Goal: Download file/media

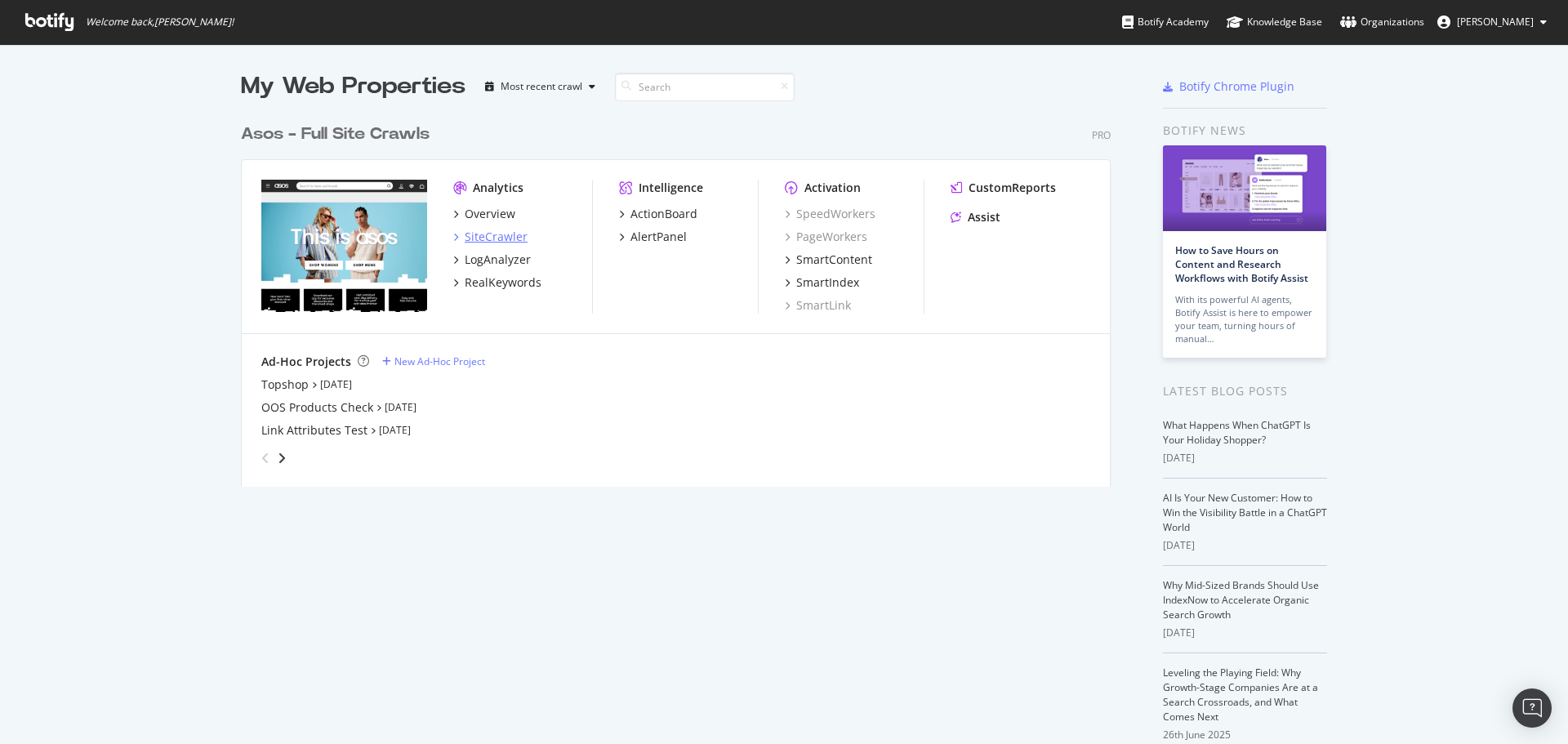
scroll to position [732, 1543]
click at [466, 237] on div "SiteCrawler" at bounding box center [496, 236] width 63 height 16
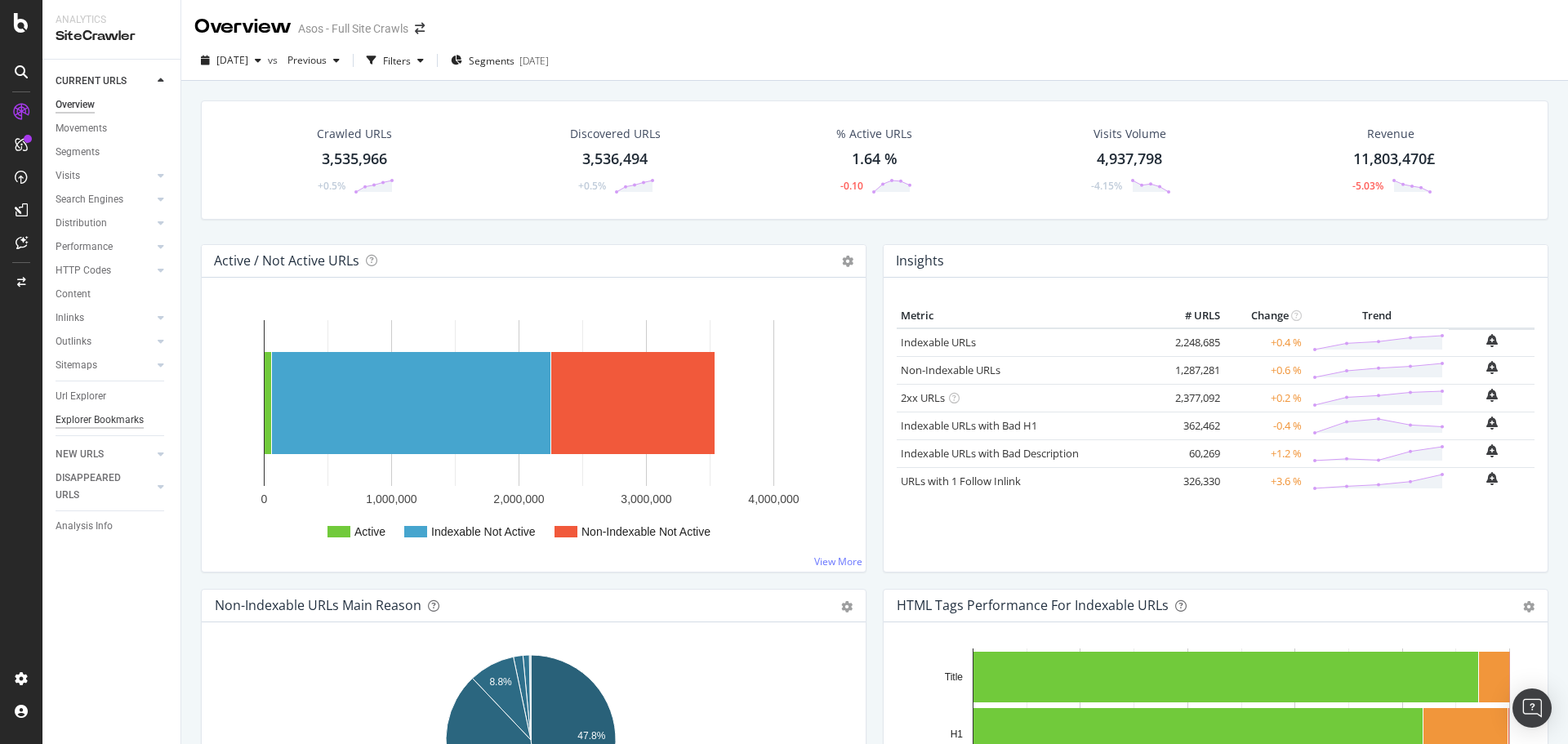
click at [107, 416] on div "Explorer Bookmarks" at bounding box center [100, 420] width 89 height 17
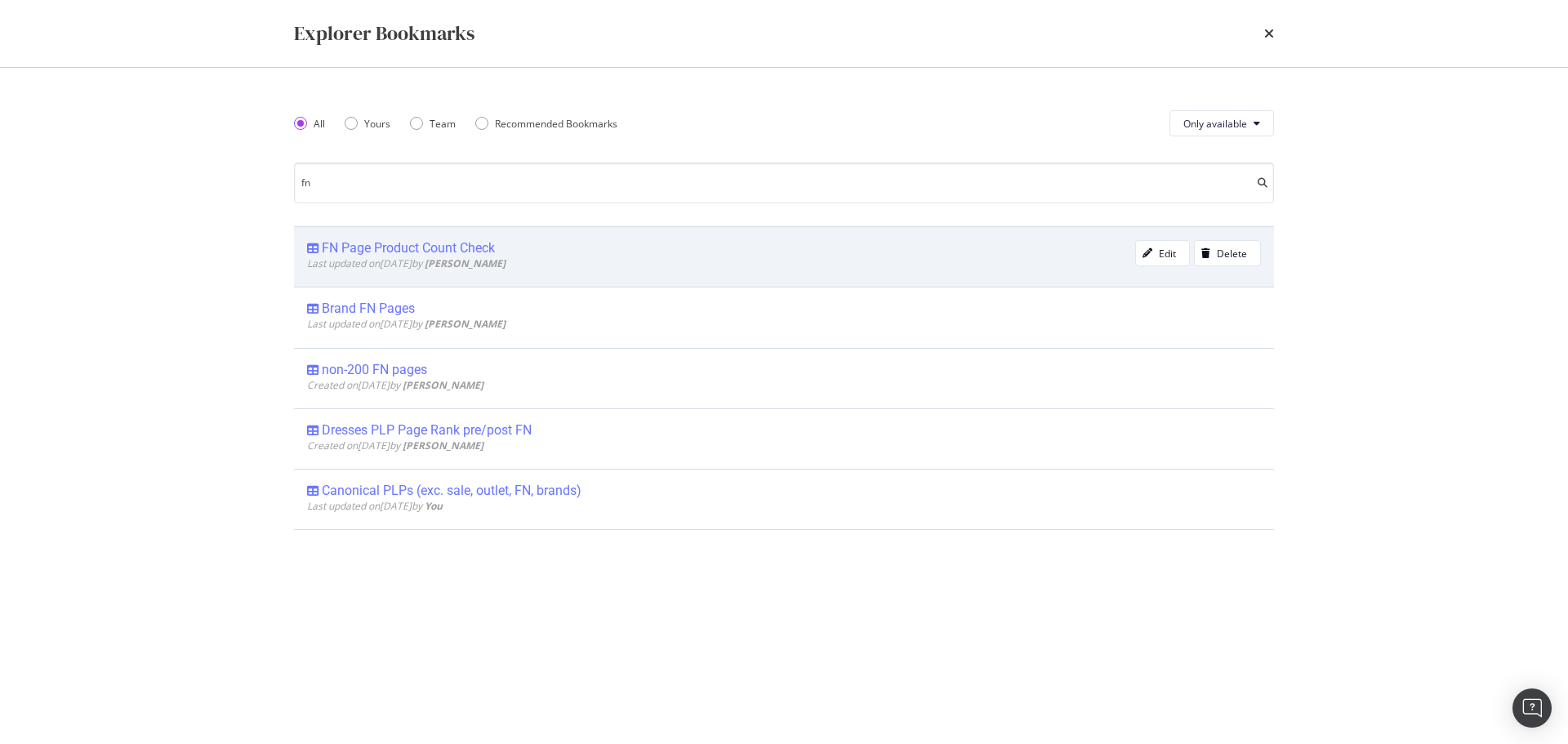
type input "fn"
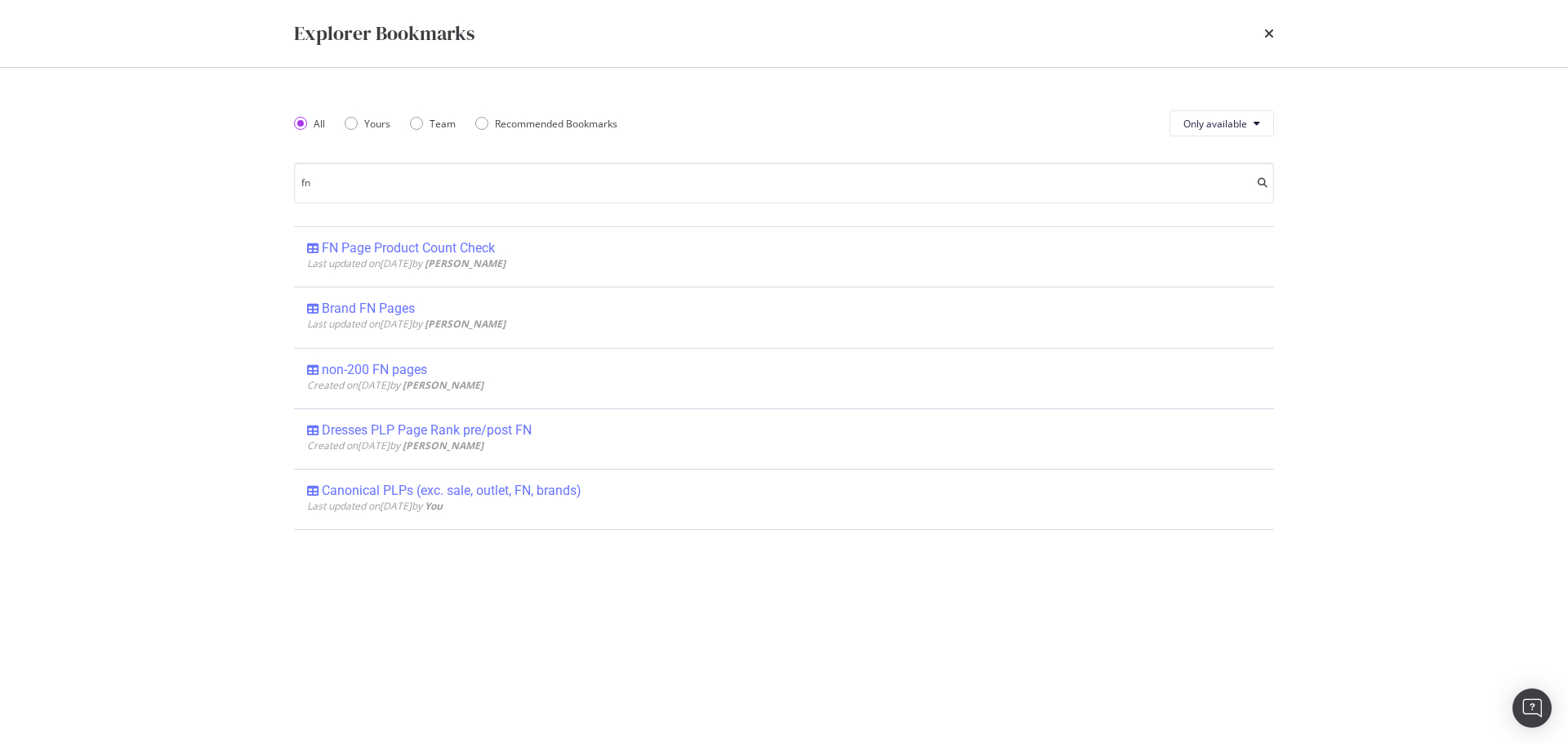
drag, startPoint x: 421, startPoint y: 252, endPoint x: 1364, endPoint y: 390, distance: 953.0
click at [421, 251] on div "FN Page Product Count Check" at bounding box center [408, 248] width 174 height 16
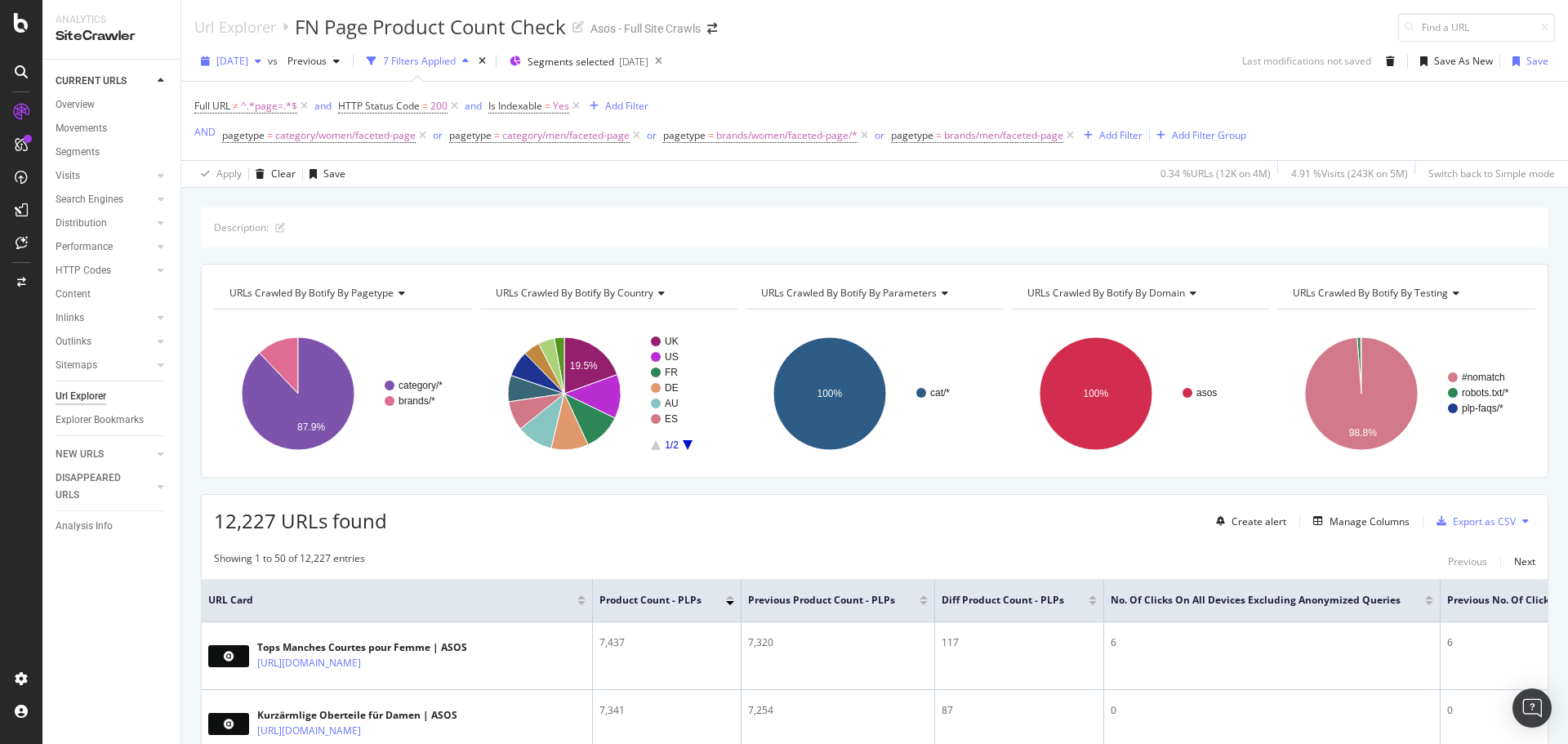
click at [248, 61] on span "[DATE]" at bounding box center [232, 61] width 32 height 14
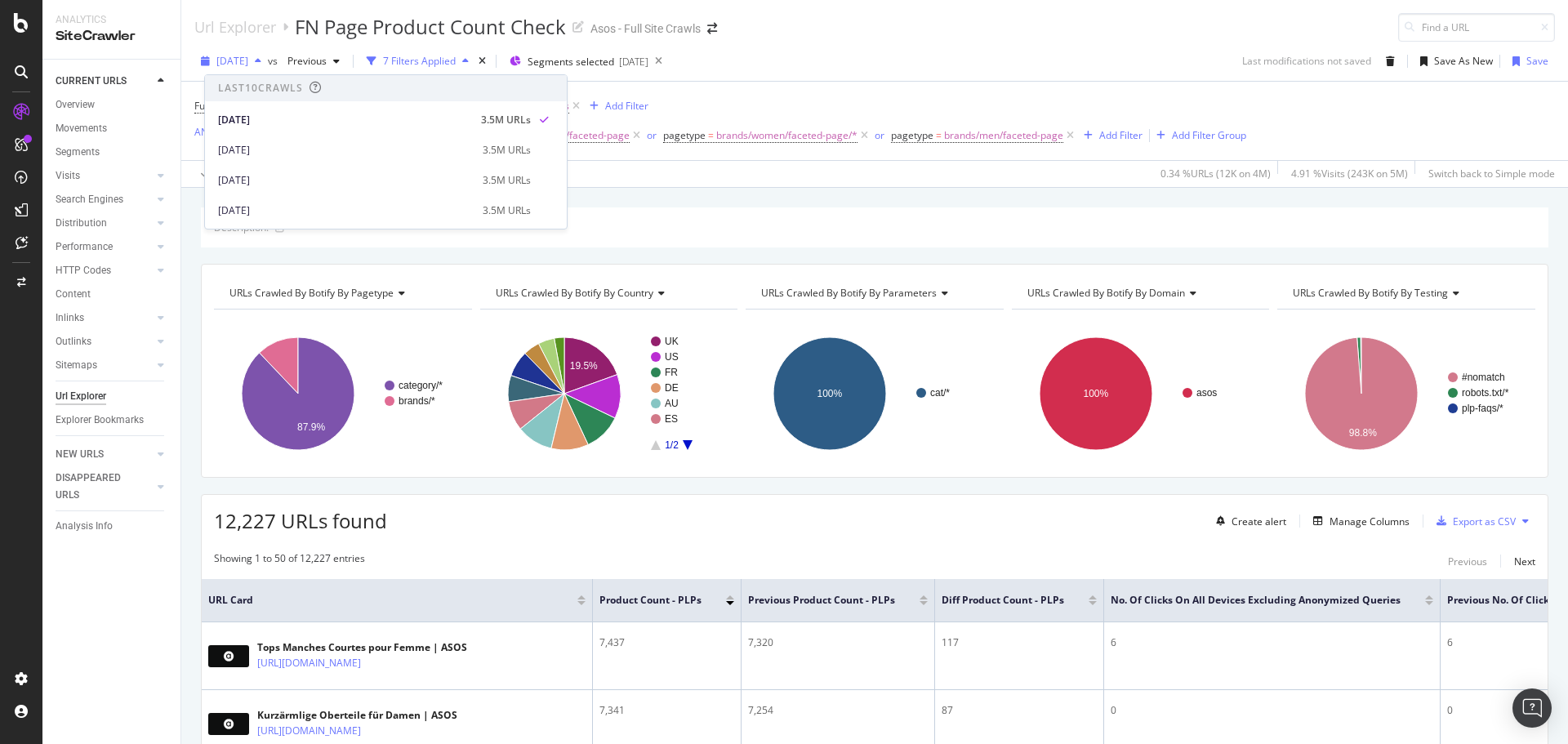
click at [248, 61] on span "[DATE]" at bounding box center [232, 61] width 32 height 14
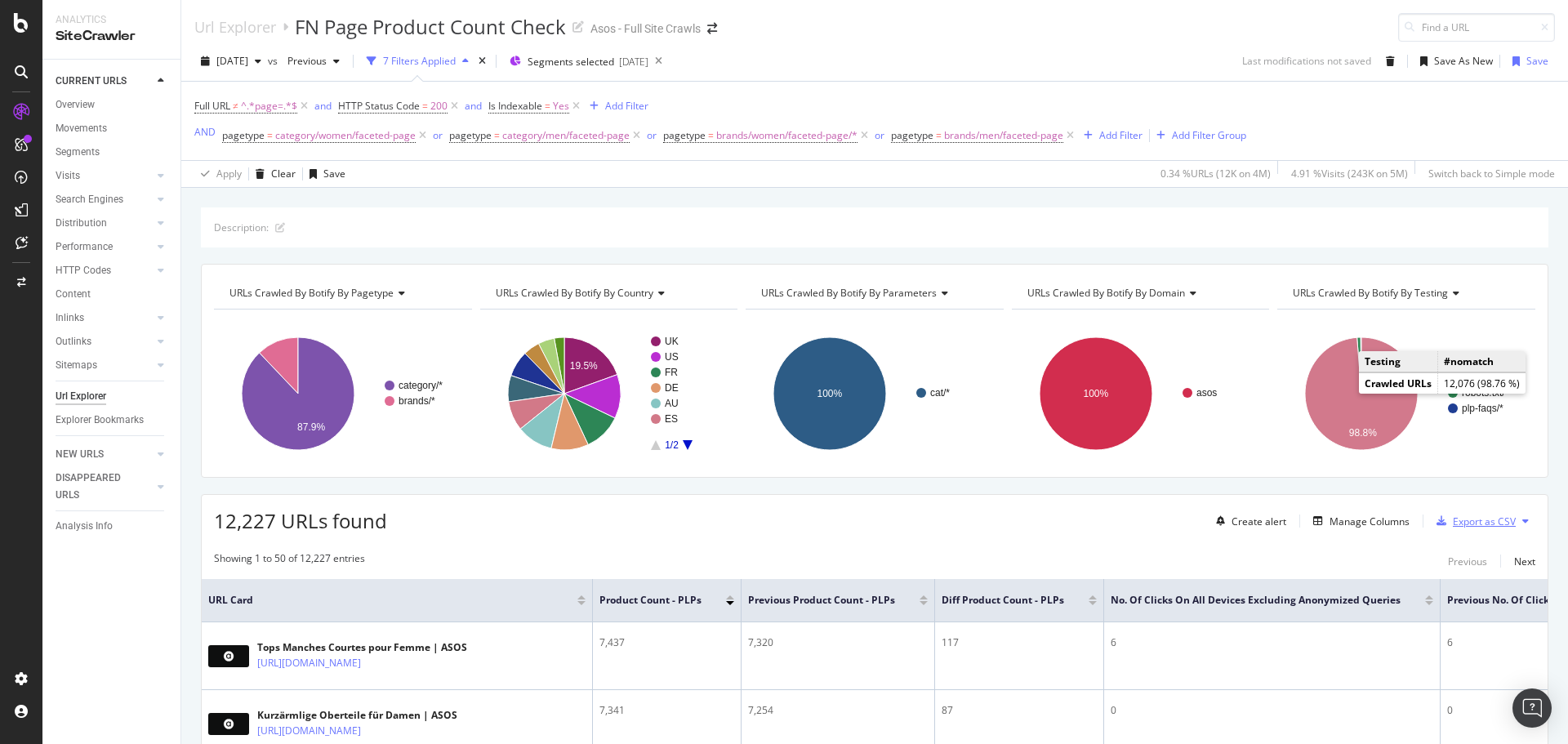
click at [1459, 519] on div "Export as CSV" at bounding box center [1484, 522] width 63 height 14
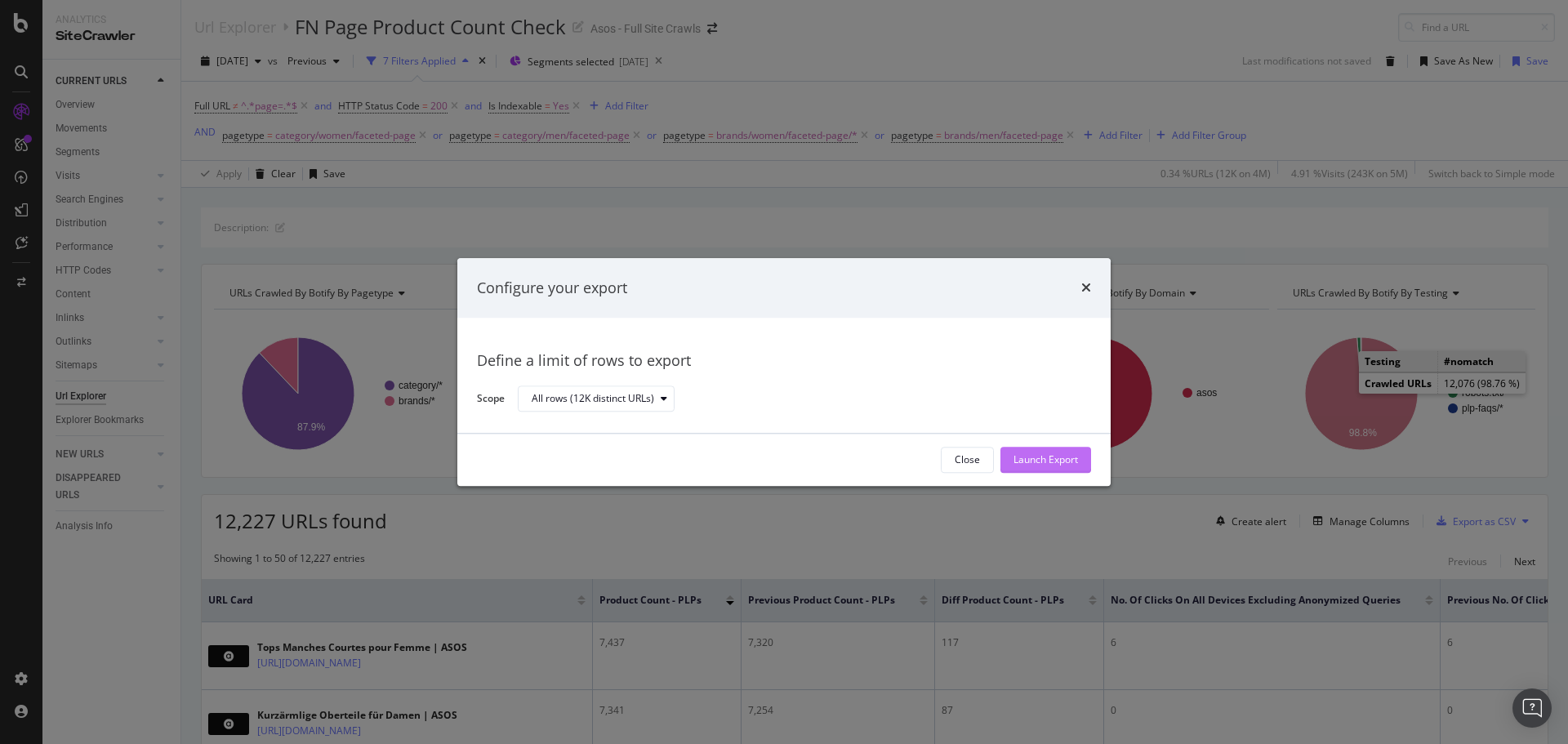
click at [1047, 464] on div "Launch Export" at bounding box center [1046, 461] width 65 height 14
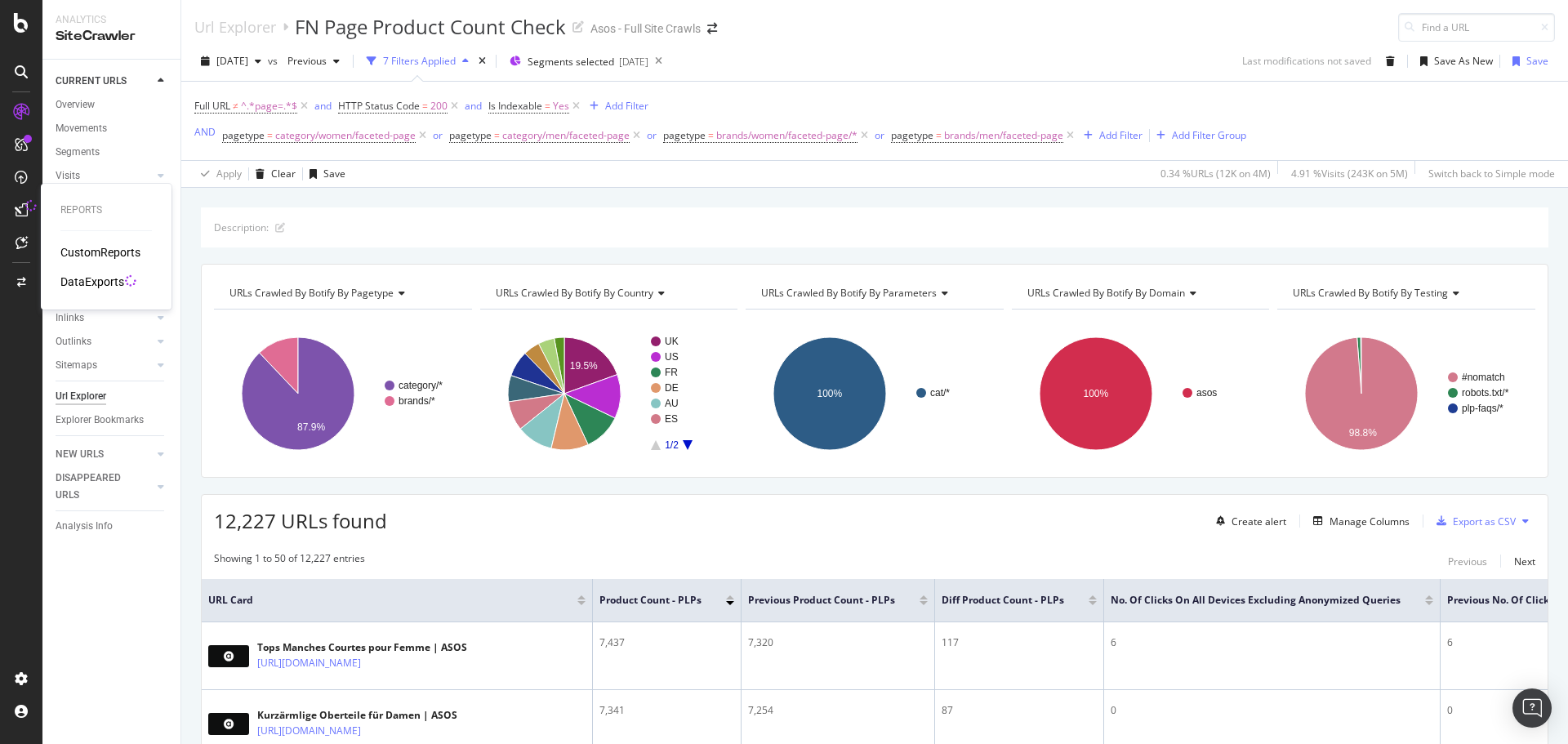
click at [15, 204] on icon at bounding box center [21, 210] width 13 height 13
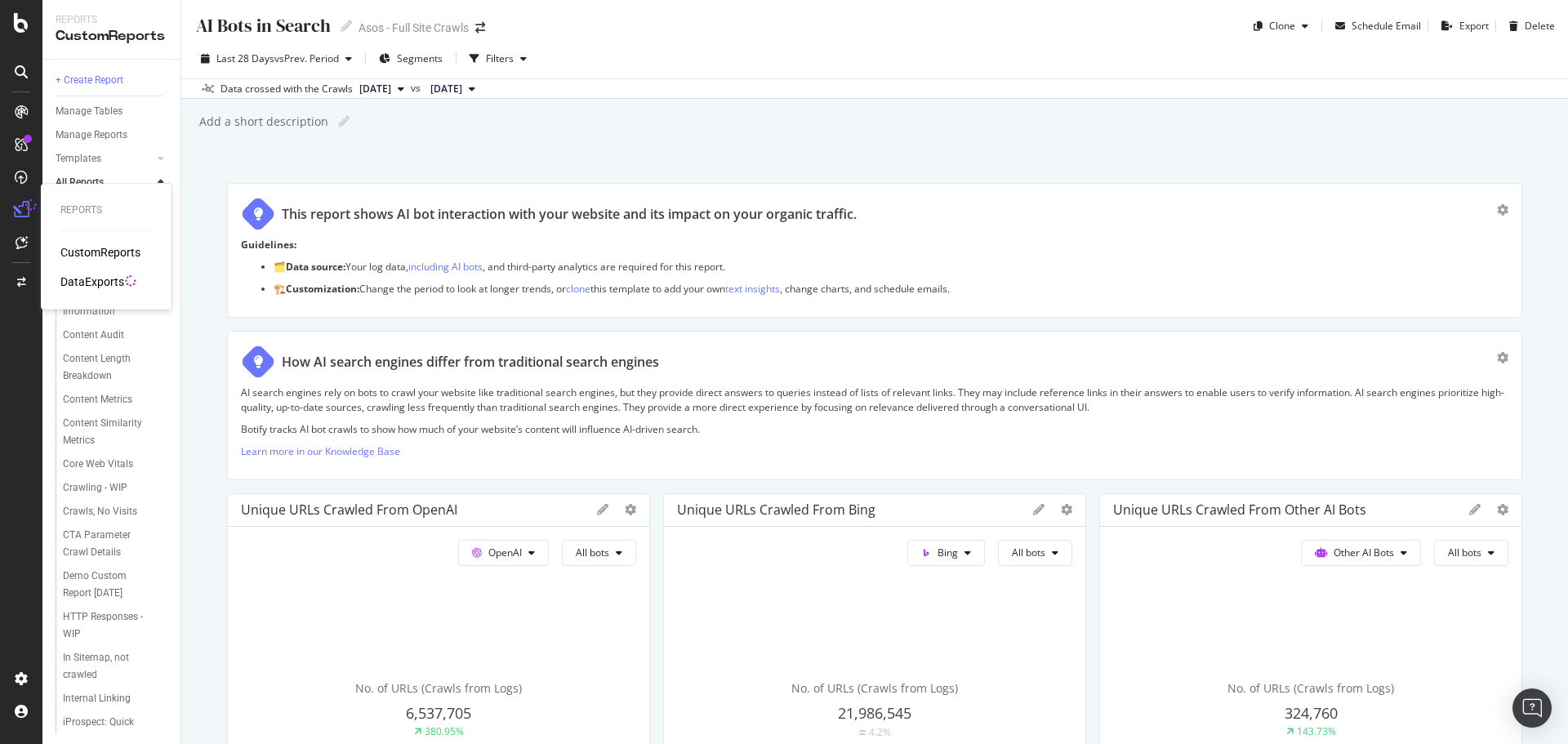
click at [81, 279] on div "DataExports" at bounding box center [92, 282] width 64 height 16
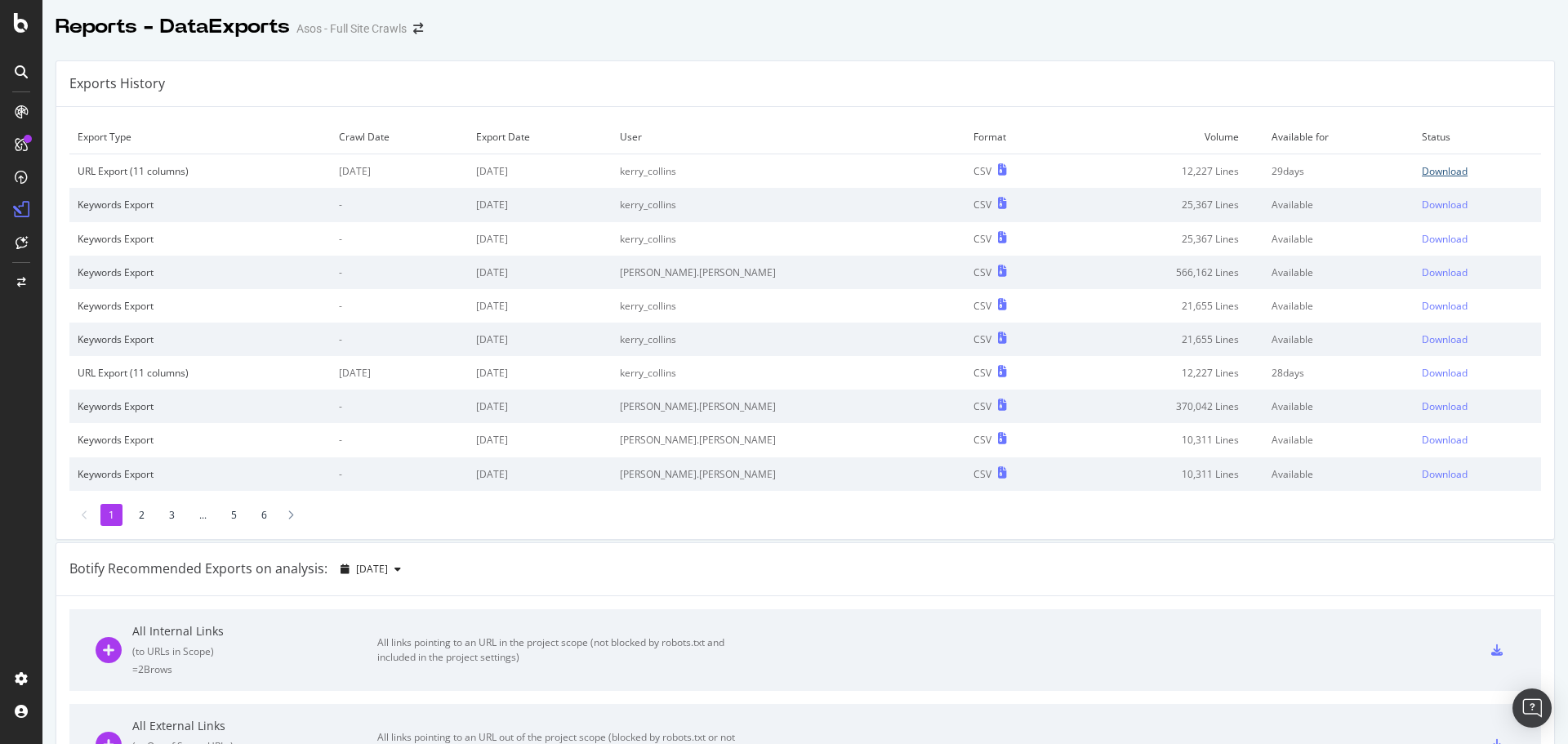
click at [1422, 175] on div "Download" at bounding box center [1445, 171] width 46 height 14
